Goal: Check status

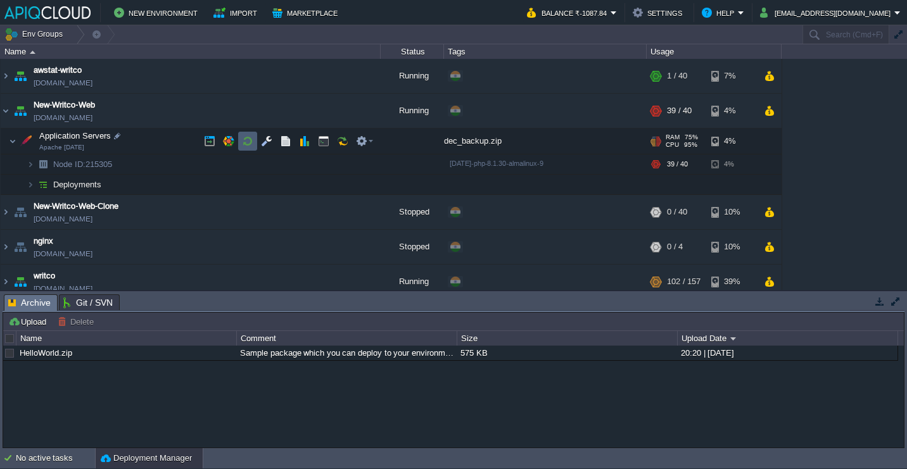
click at [246, 141] on button "button" at bounding box center [247, 140] width 11 height 11
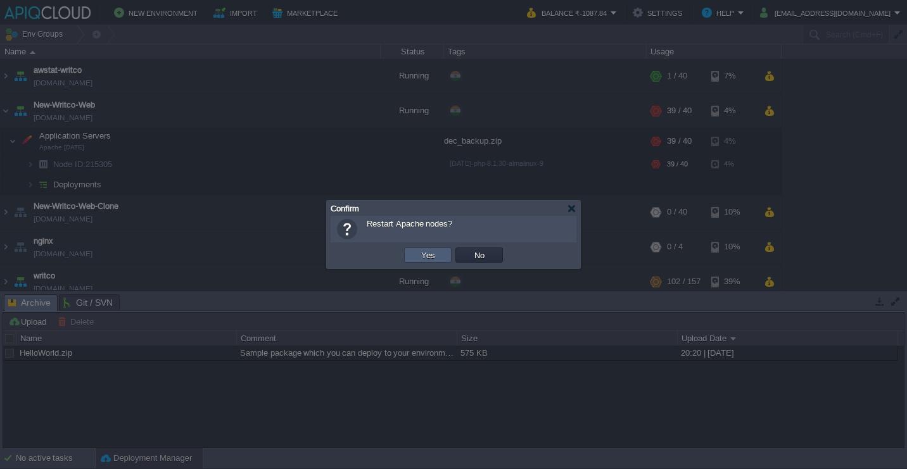
click at [413, 251] on td "Yes" at bounding box center [427, 255] width 47 height 15
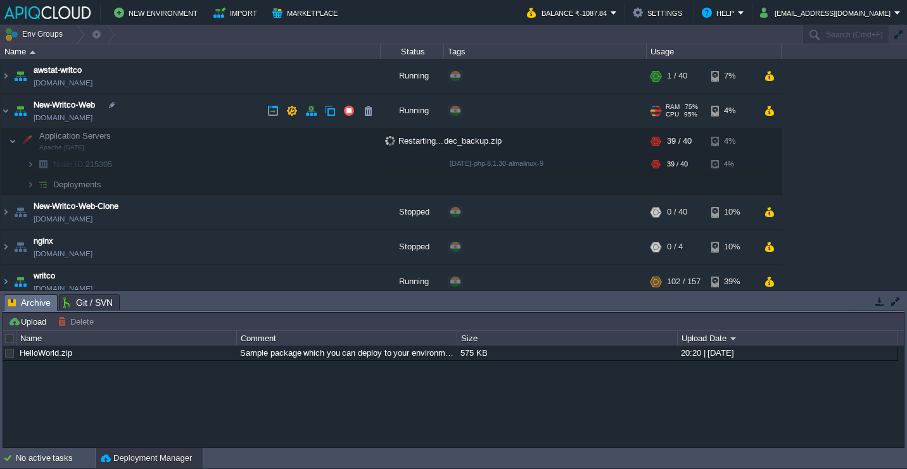
click at [225, 114] on td "New-Writco-Web env-2608989.in1.apiqcloud.com" at bounding box center [191, 111] width 380 height 35
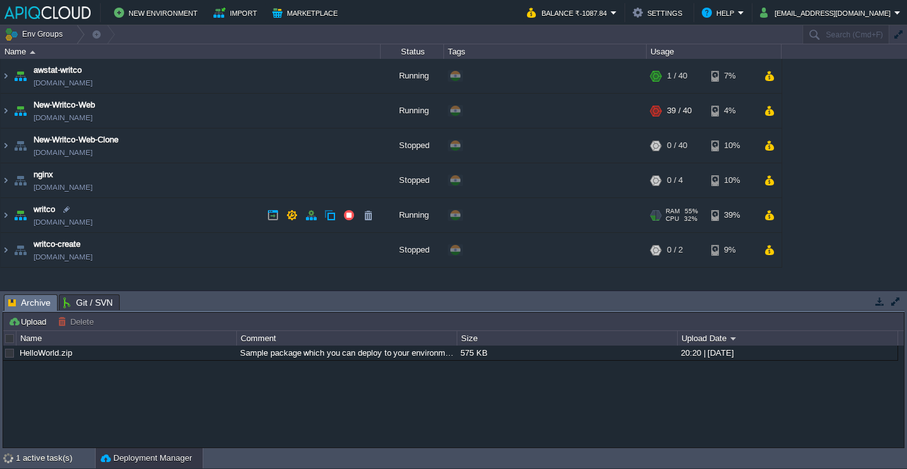
click at [183, 213] on td "writco env-3619793.cloudjiffy.net" at bounding box center [191, 215] width 380 height 35
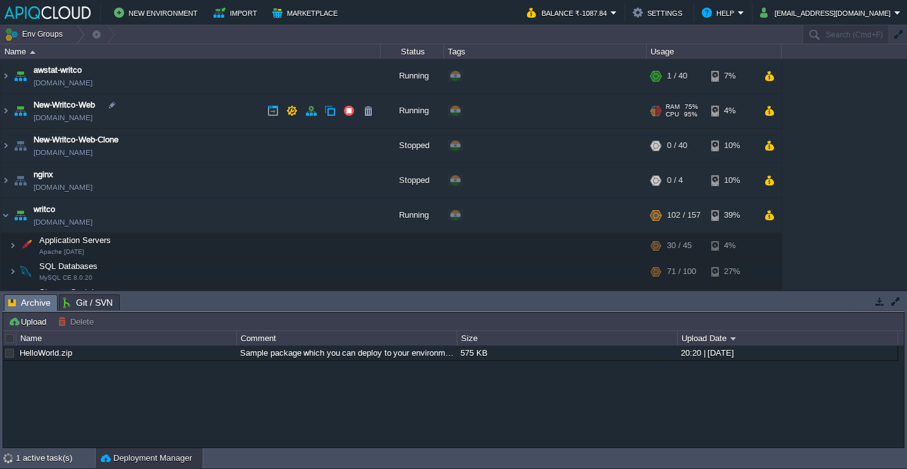
click at [183, 115] on td "New-Writco-Web env-2608989.in1.apiqcloud.com" at bounding box center [191, 111] width 380 height 35
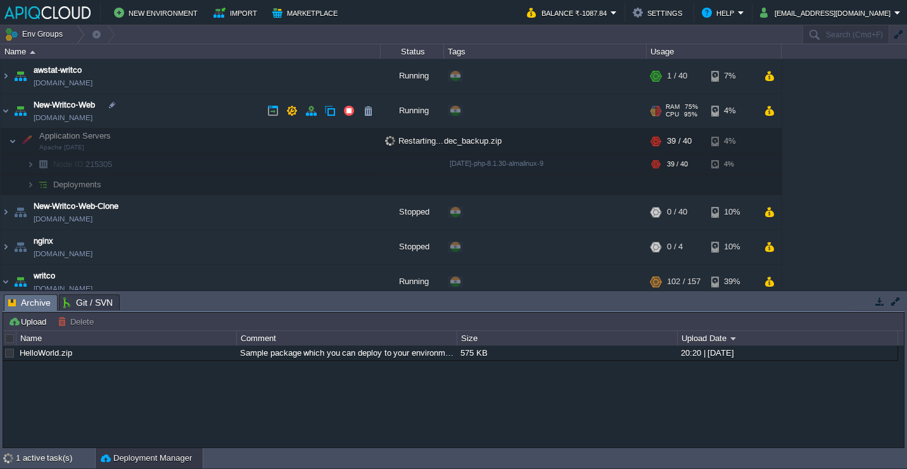
click at [183, 115] on td "New-Writco-Web env-2608989.in1.apiqcloud.com" at bounding box center [191, 111] width 380 height 35
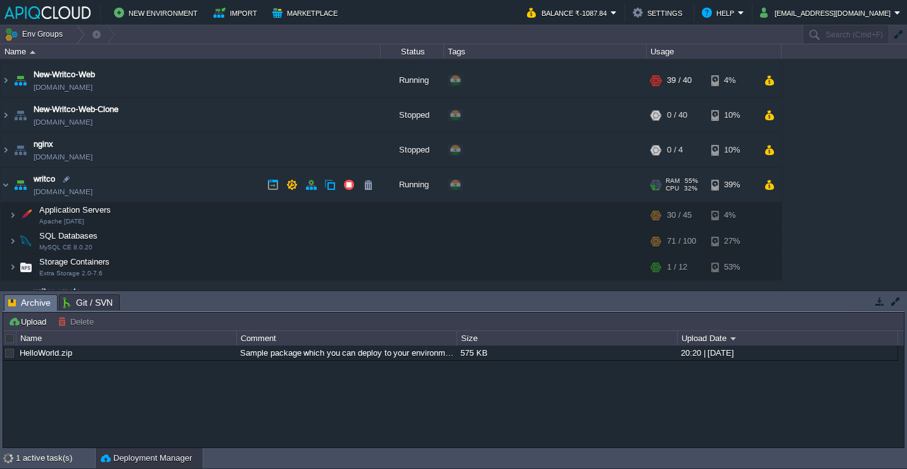
scroll to position [41, 0]
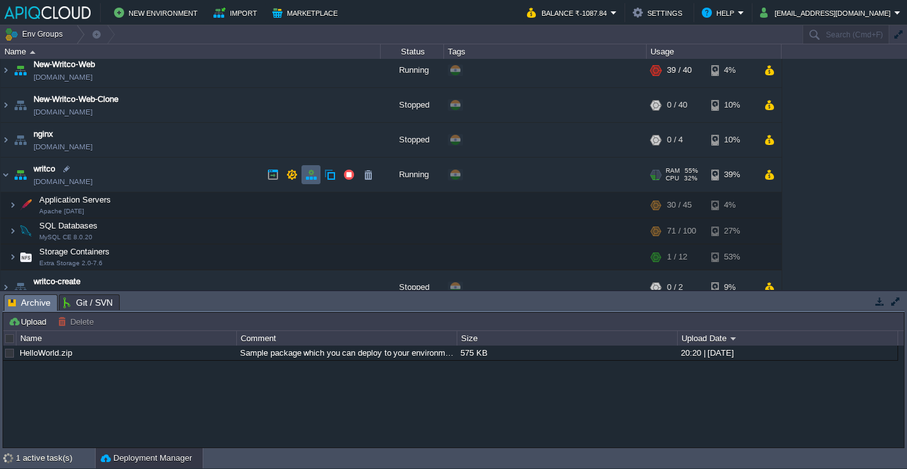
click at [314, 171] on button "button" at bounding box center [310, 174] width 11 height 11
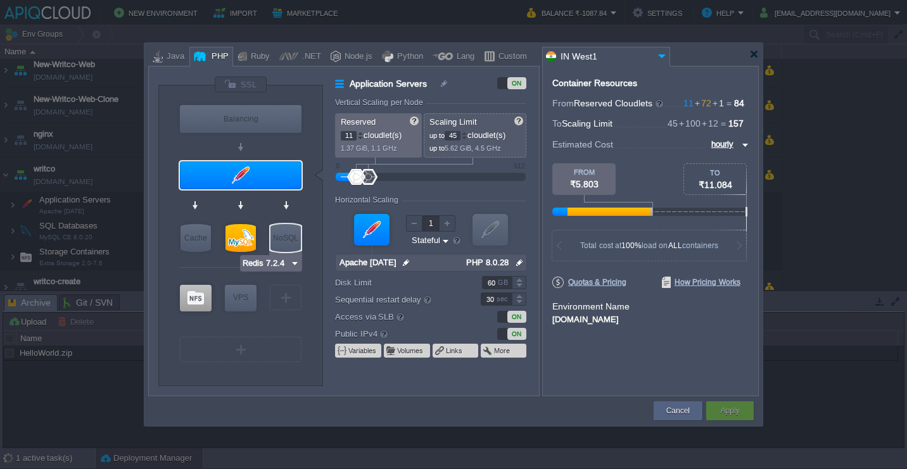
type input "MySQL CE 8.0.20"
click at [247, 232] on div at bounding box center [240, 238] width 30 height 28
type input "SQL Databases"
type input "72"
type input "100"
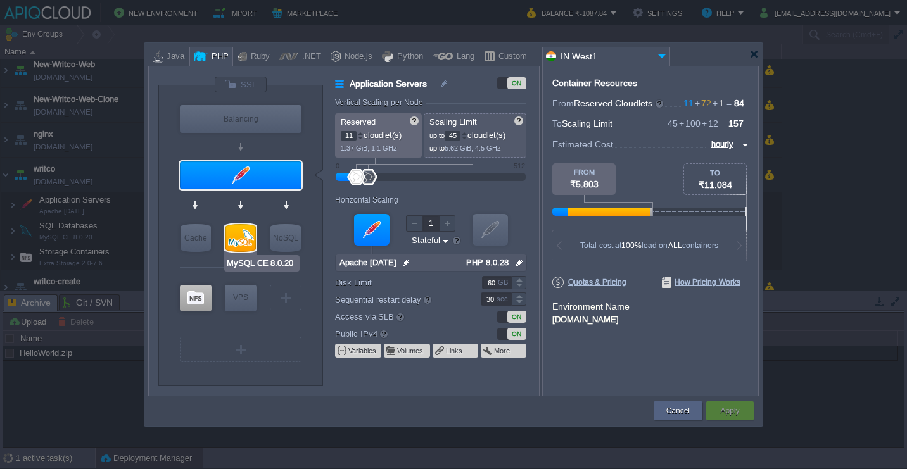
type input "MySQL CE 8.0.20"
type input "null"
type input "8.0.20"
type input "Stateless"
type input "100"
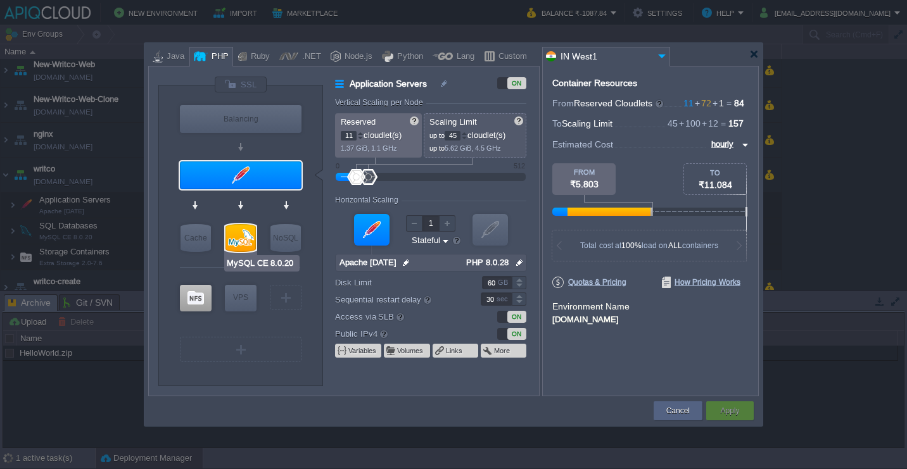
type input "10"
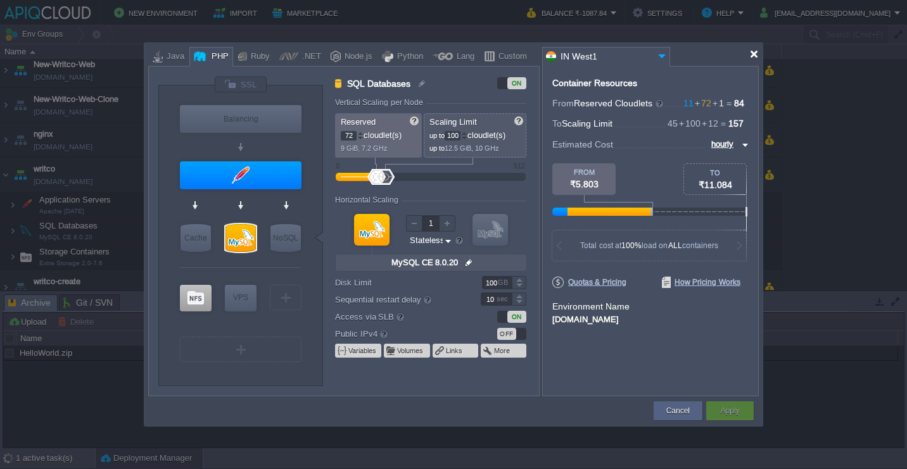
click at [752, 49] on div at bounding box center [753, 53] width 9 height 9
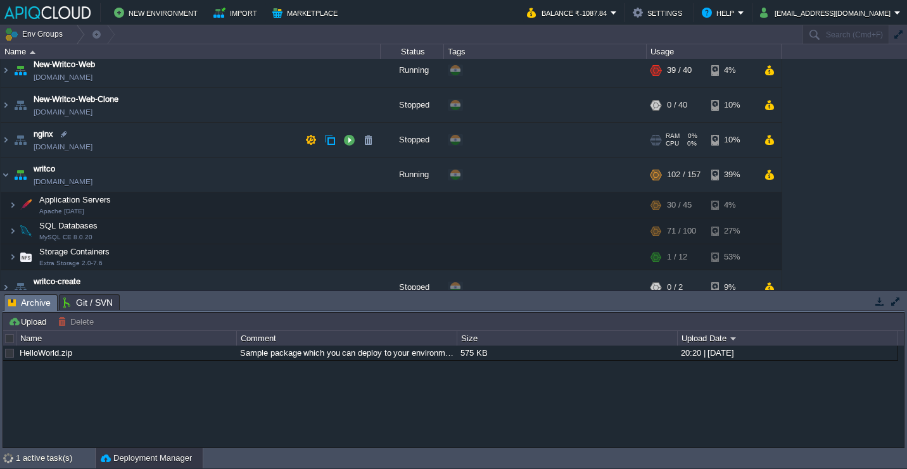
scroll to position [0, 0]
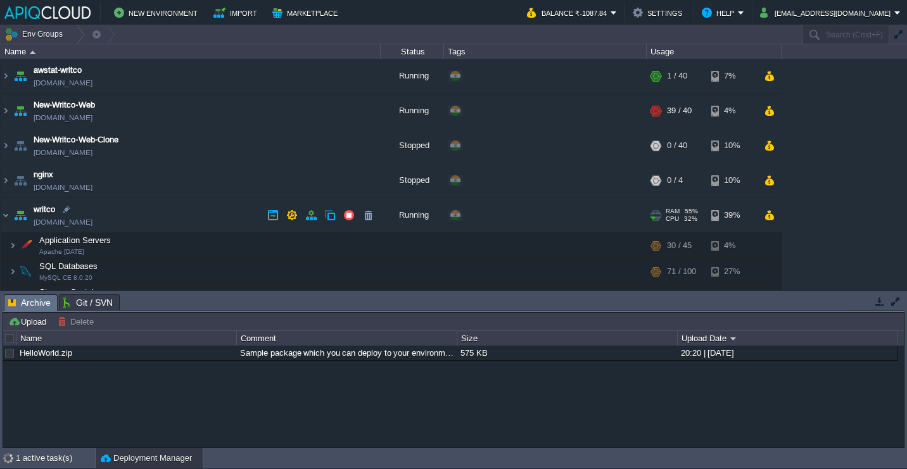
click at [186, 210] on td "writco env-3619793.cloudjiffy.net" at bounding box center [191, 215] width 380 height 35
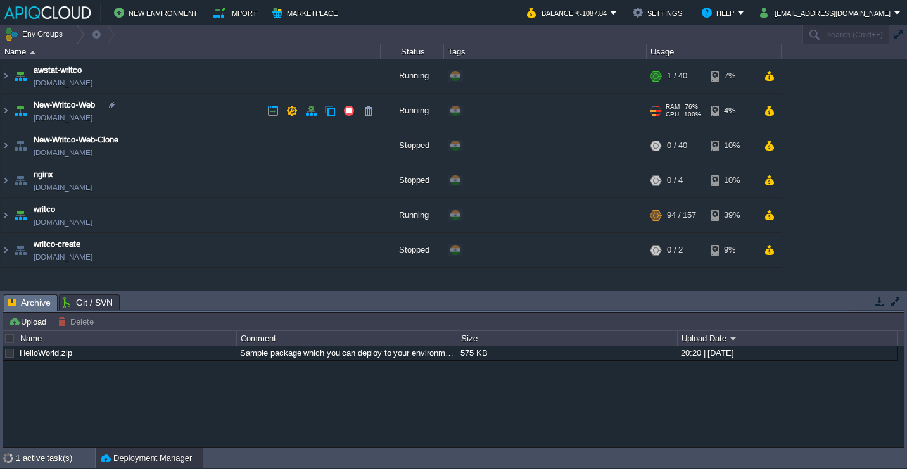
click at [198, 112] on td "New-Writco-Web env-2608989.in1.apiqcloud.com" at bounding box center [191, 111] width 380 height 35
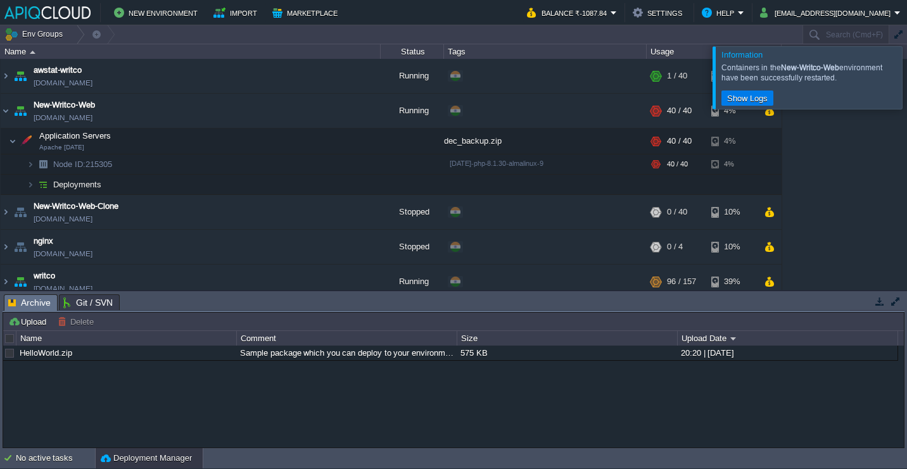
click at [906, 84] on div at bounding box center [922, 77] width 0 height 62
